Goal: Navigation & Orientation: Find specific page/section

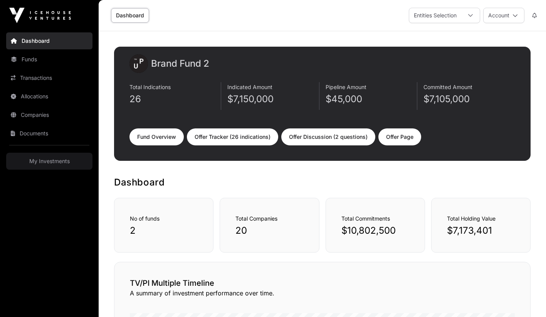
click at [232, 108] on div "Indicated Amount $7,150,000" at bounding box center [273, 96] width 92 height 28
click at [51, 163] on link "My Investments" at bounding box center [49, 161] width 86 height 17
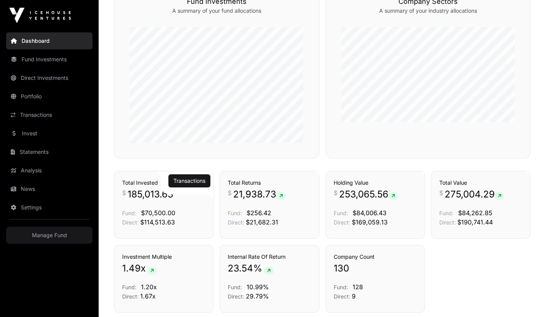
scroll to position [330, 0]
